Goal: Task Accomplishment & Management: Complete application form

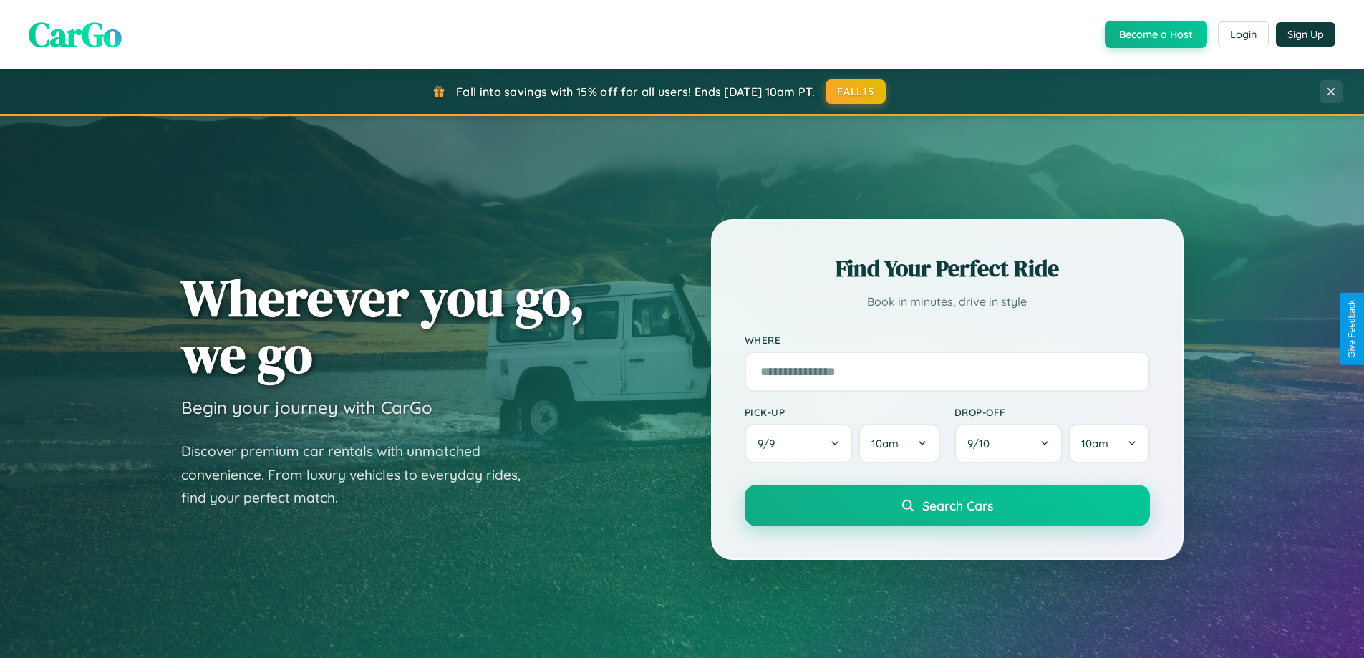
scroll to position [1261, 0]
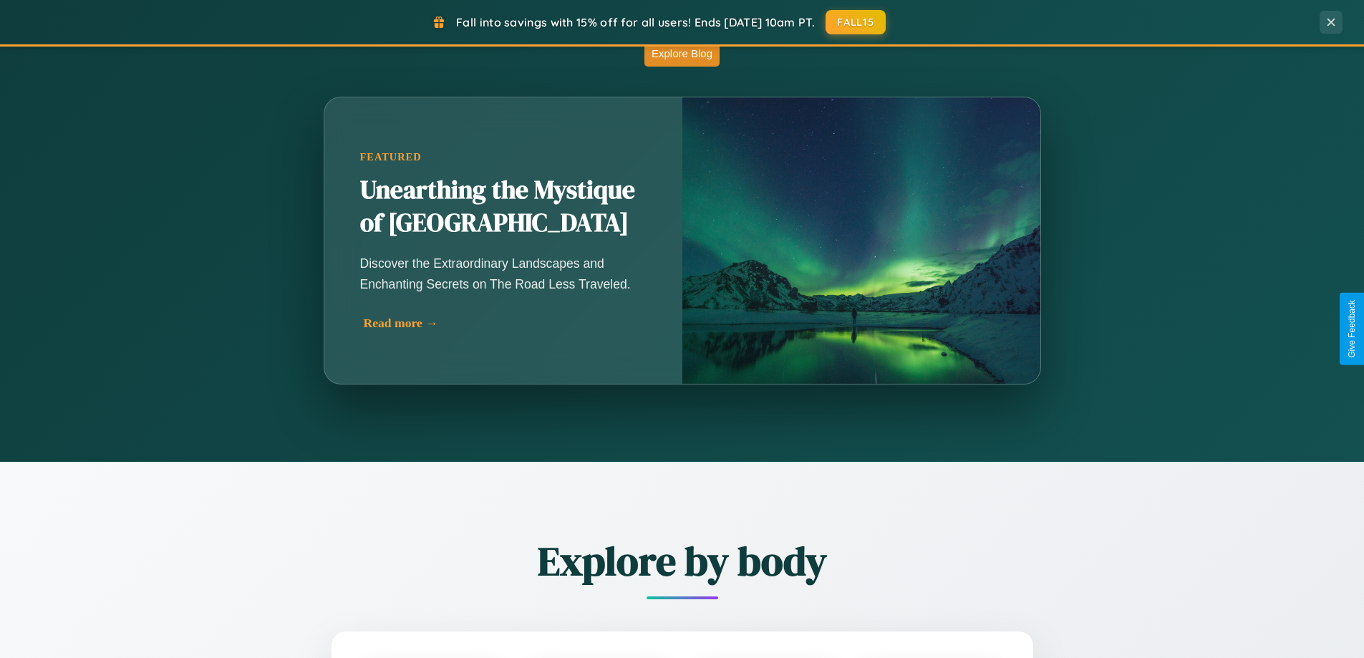
click at [506, 323] on div "Read more →" at bounding box center [507, 323] width 286 height 15
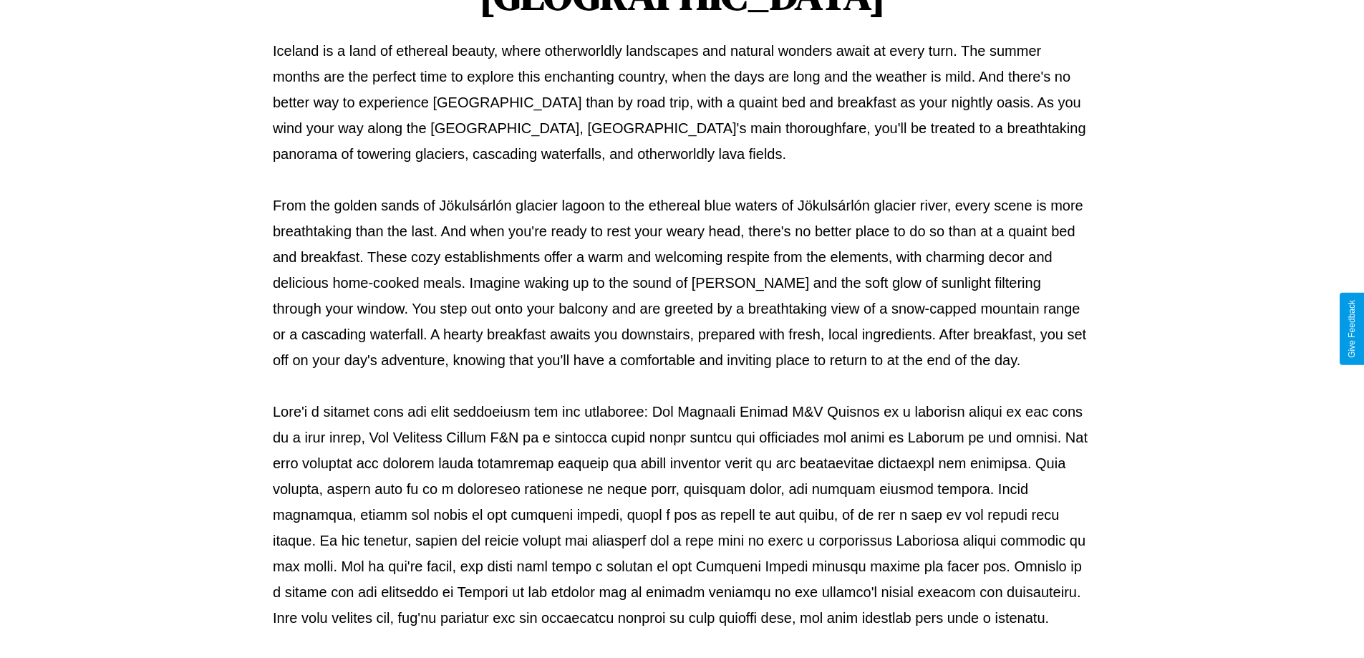
scroll to position [463, 0]
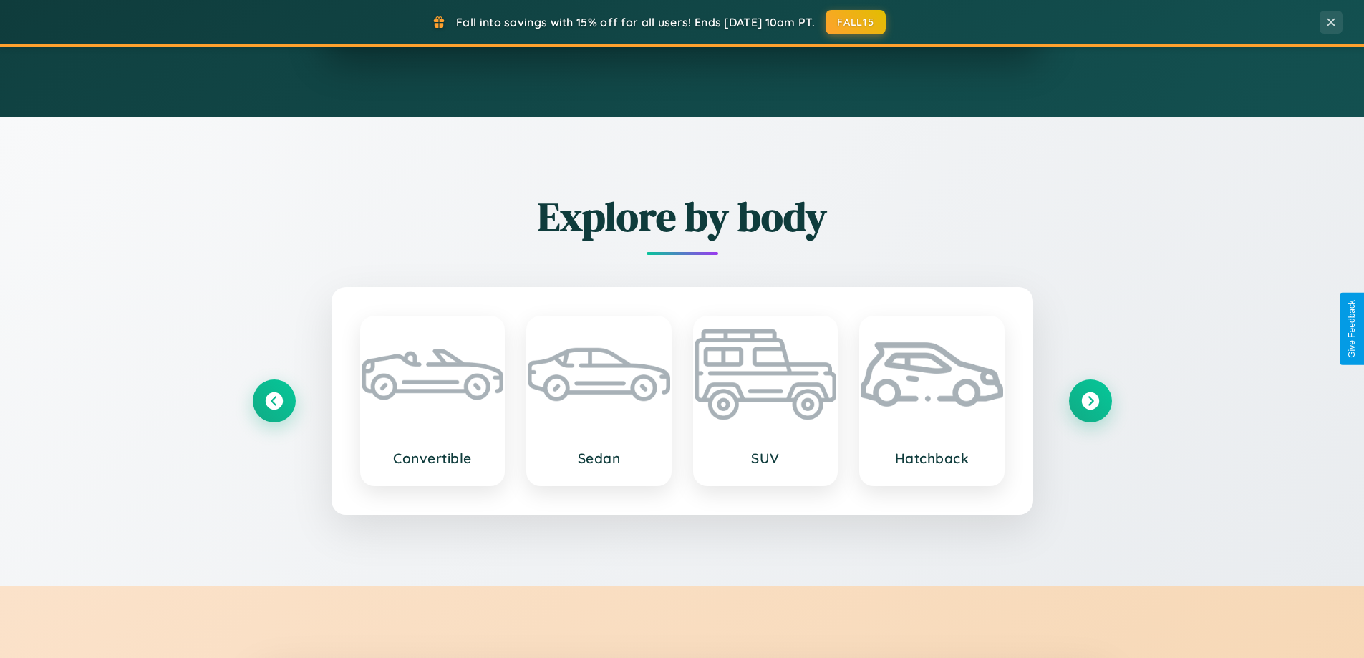
scroll to position [2301, 0]
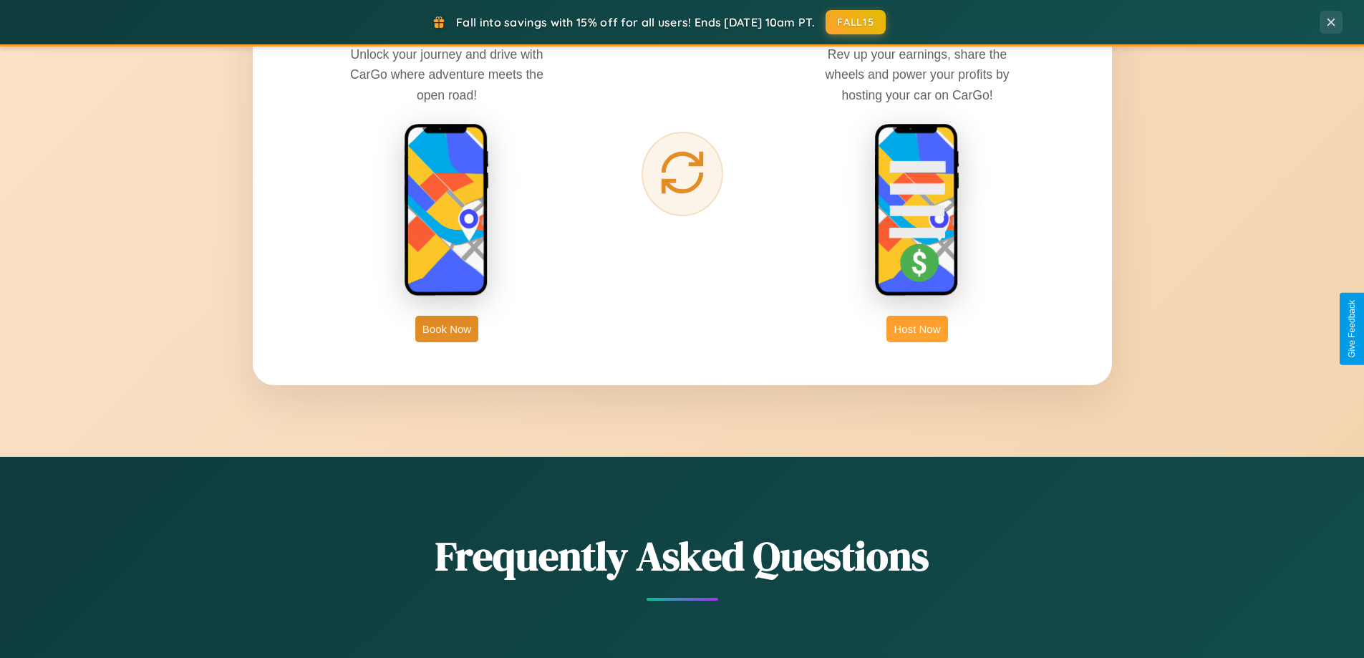
click at [918, 329] on button "Host Now" at bounding box center [917, 329] width 61 height 27
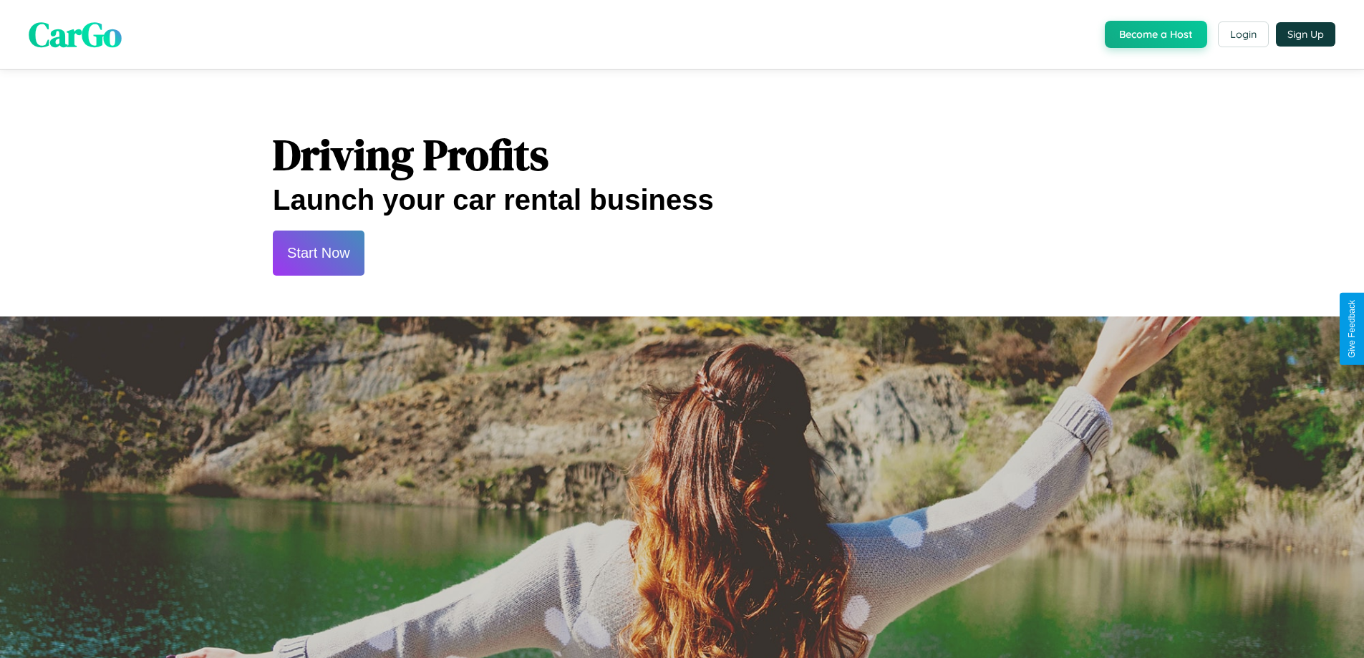
click at [318, 253] on button "Start Now" at bounding box center [319, 253] width 92 height 45
